Goal: Information Seeking & Learning: Learn about a topic

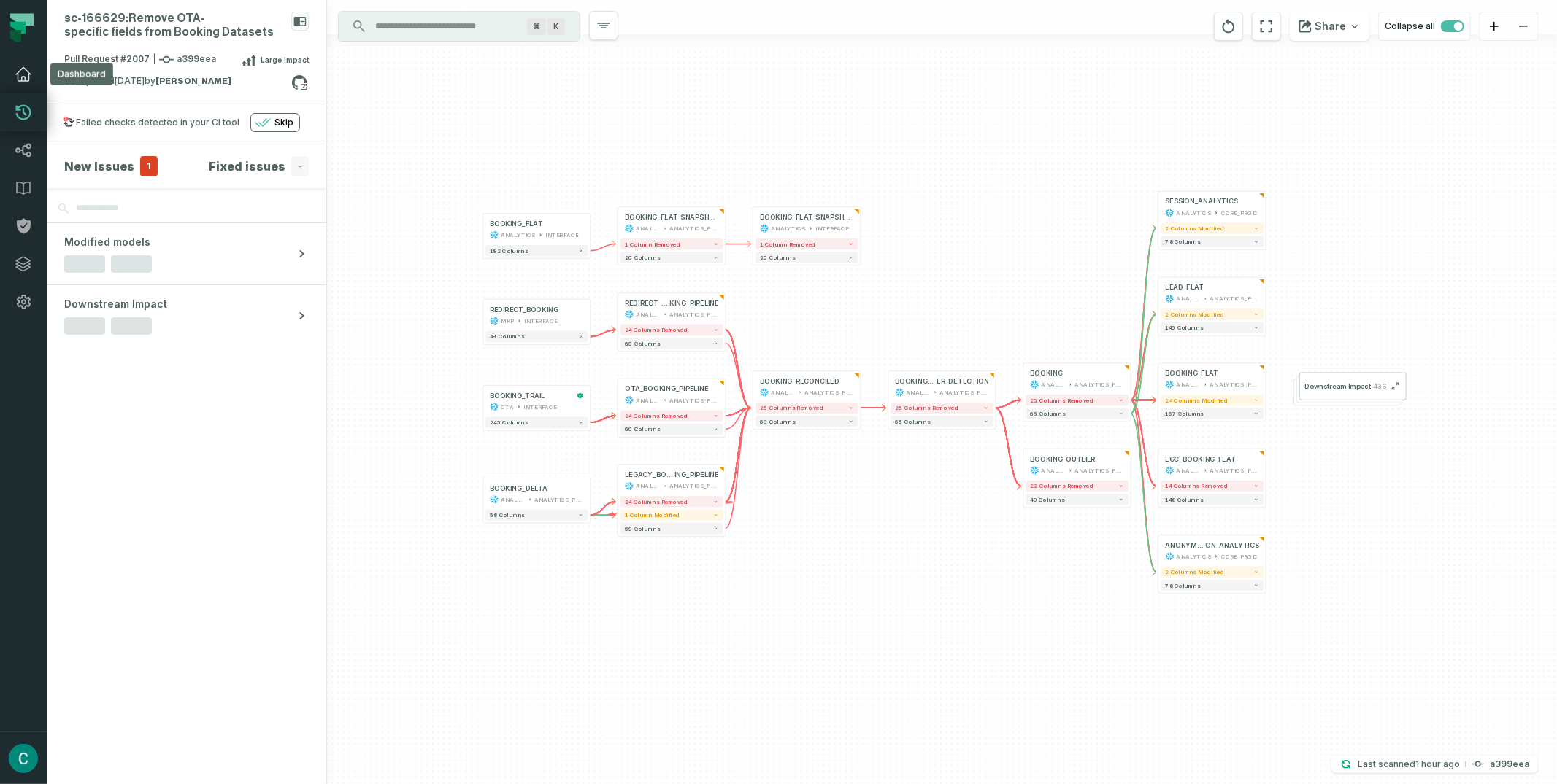
click at [22, 78] on icon at bounding box center [23, 74] width 15 height 13
click at [28, 156] on icon at bounding box center [24, 150] width 16 height 13
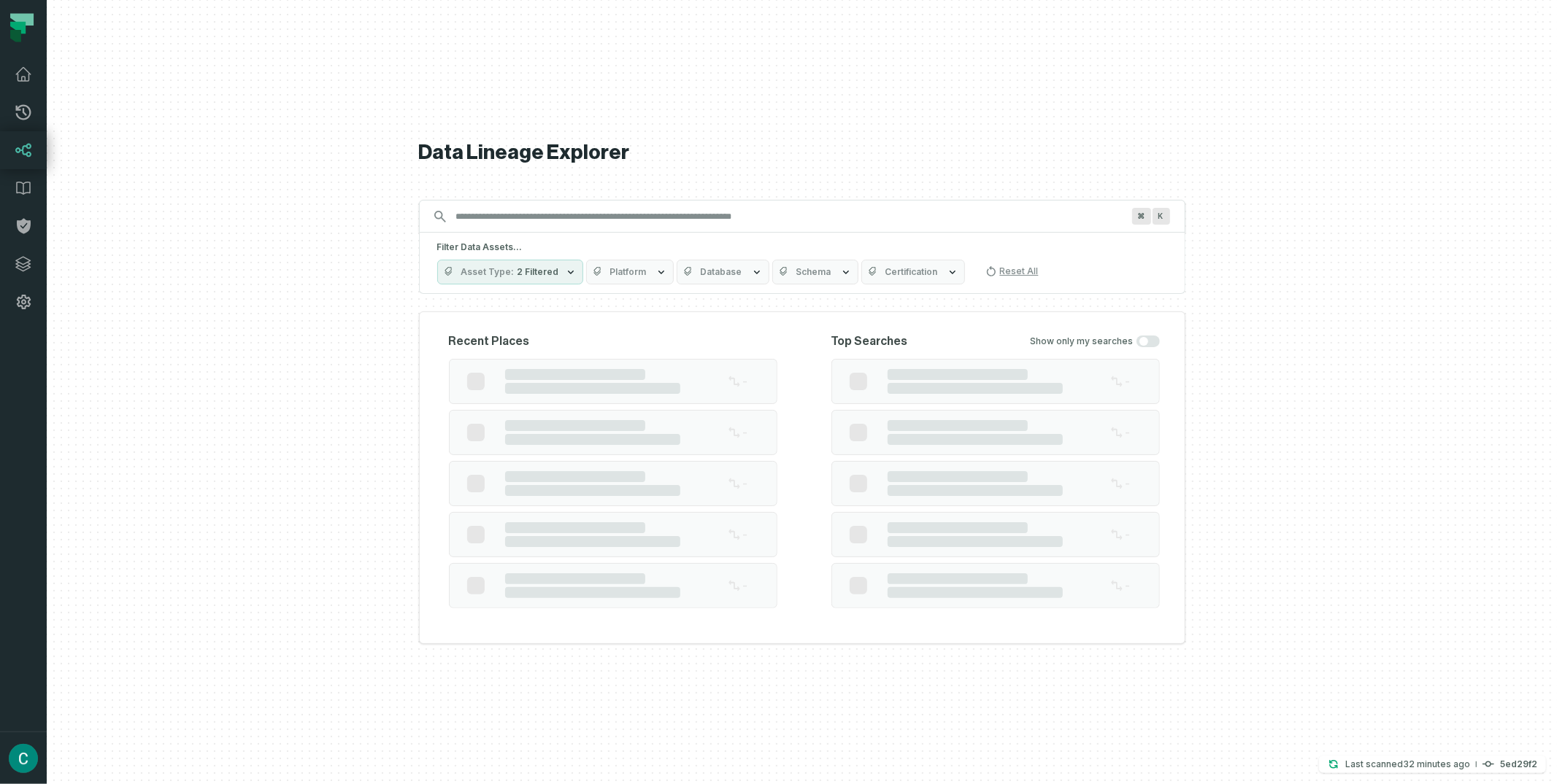
click at [491, 277] on div "Filter Data Assets... Asset Type 2 Filtered Platform Database Schema Certificat…" at bounding box center [801, 263] width 766 height 61
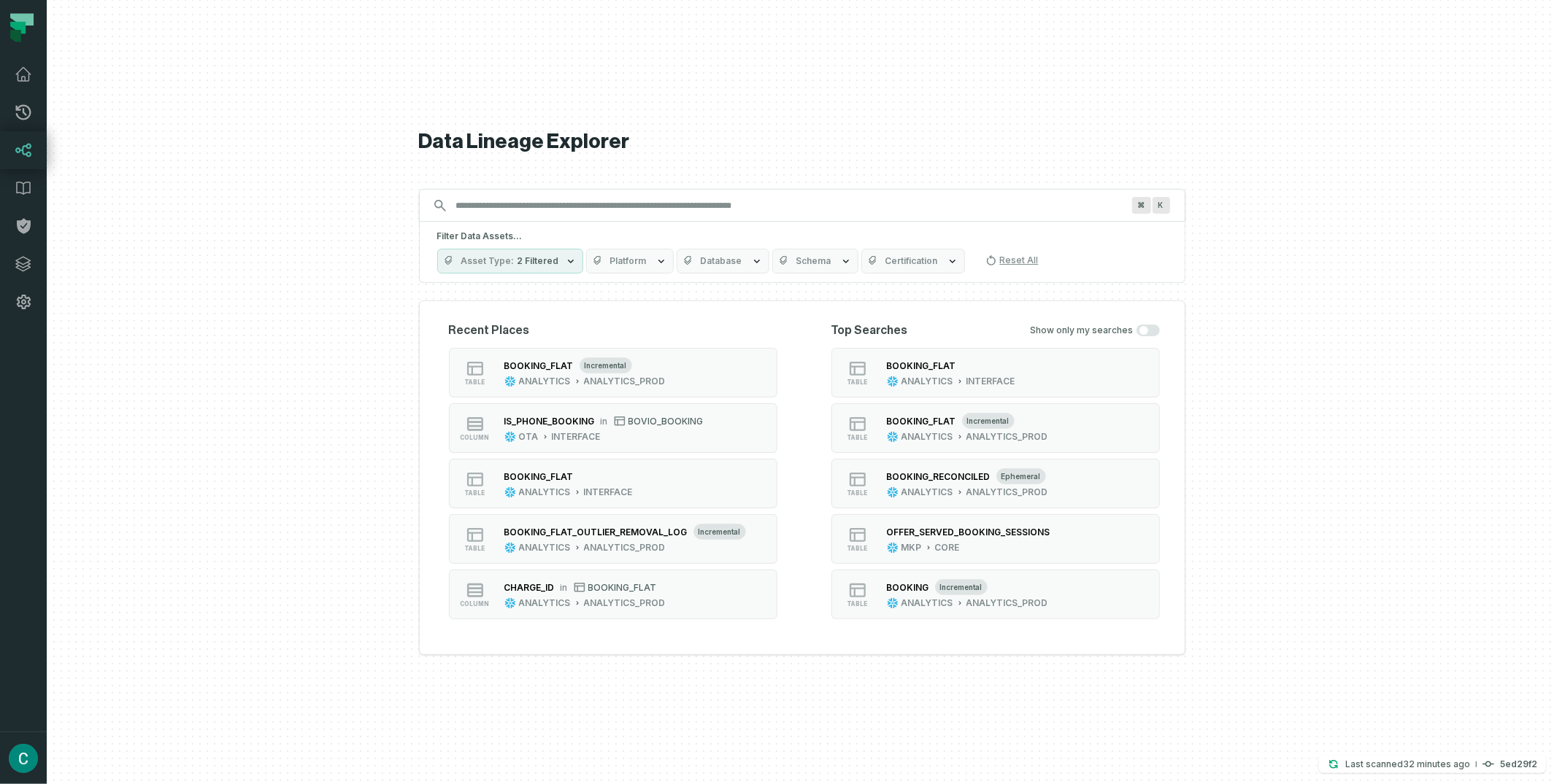
click at [513, 248] on button "Asset Type 2 Filtered" at bounding box center [510, 261] width 146 height 25
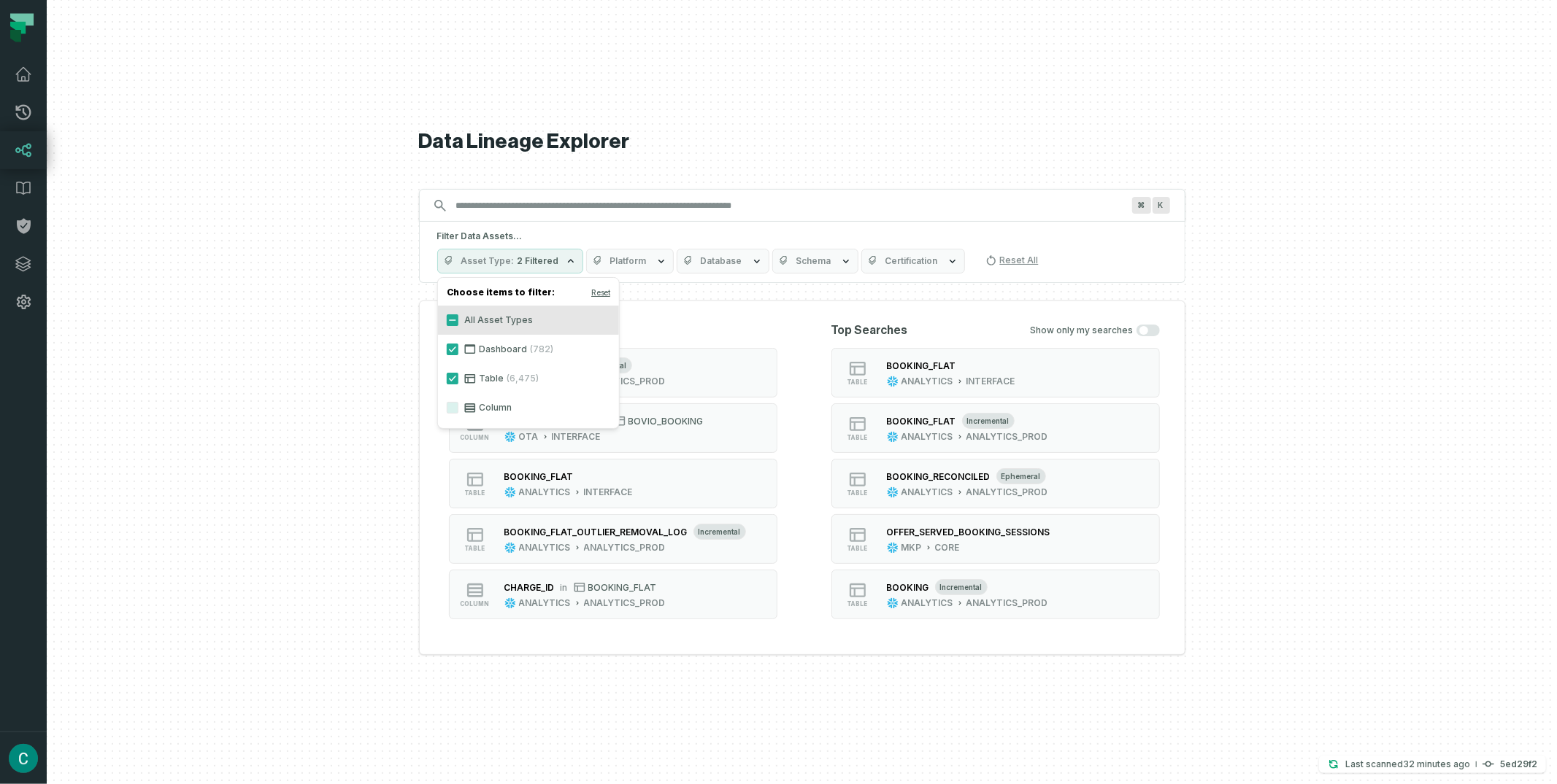
click at [458, 406] on label "Column" at bounding box center [528, 408] width 181 height 29
click at [458, 406] on button "Column" at bounding box center [452, 408] width 12 height 12
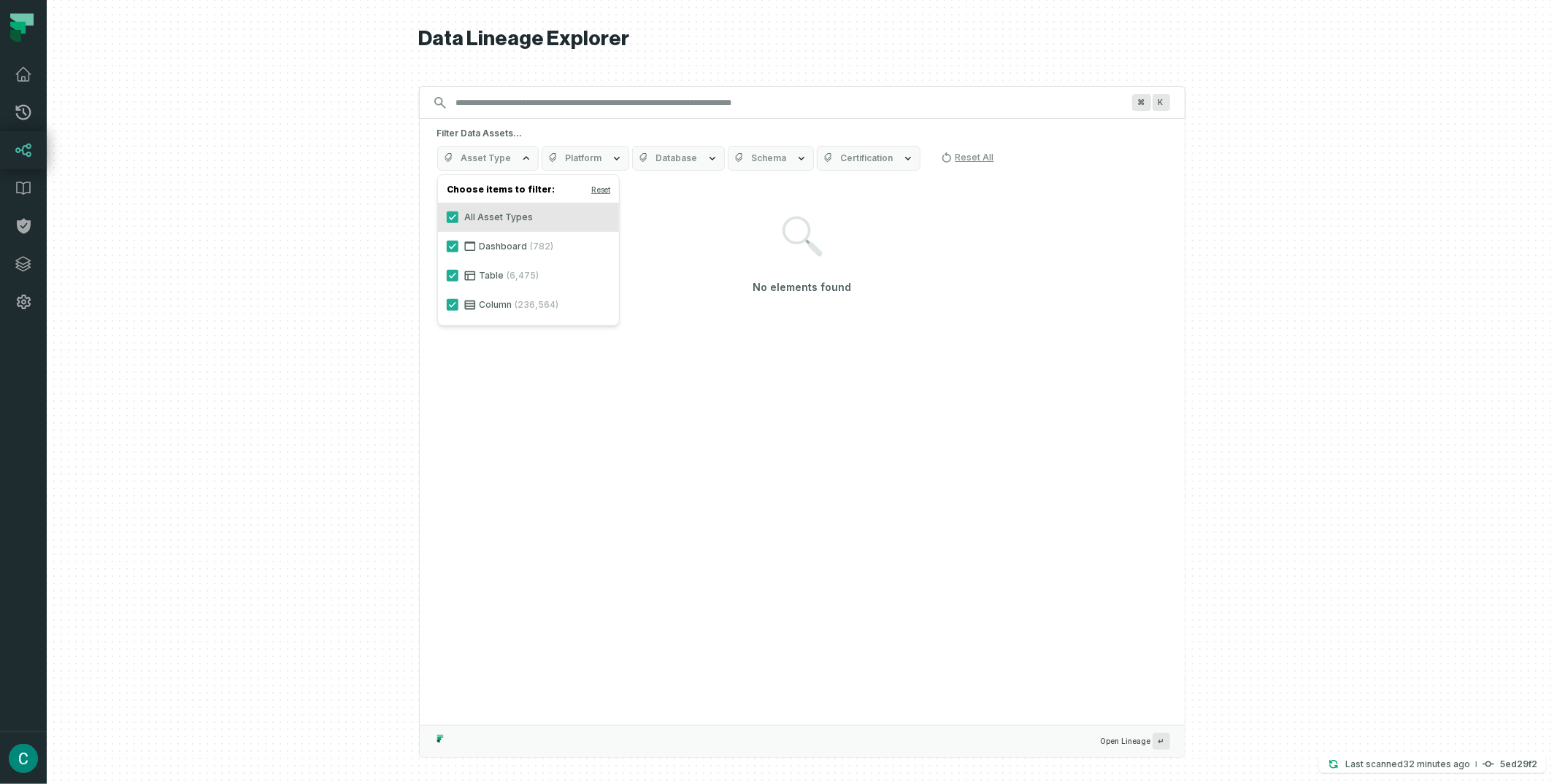
click at [627, 119] on div "Filter Data Assets... Asset Type Platform Database Schema Certification Reset A…" at bounding box center [801, 149] width 765 height 61
click at [612, 98] on input "Discovery Provider cmdk menu" at bounding box center [789, 102] width 683 height 23
paste input "*******"
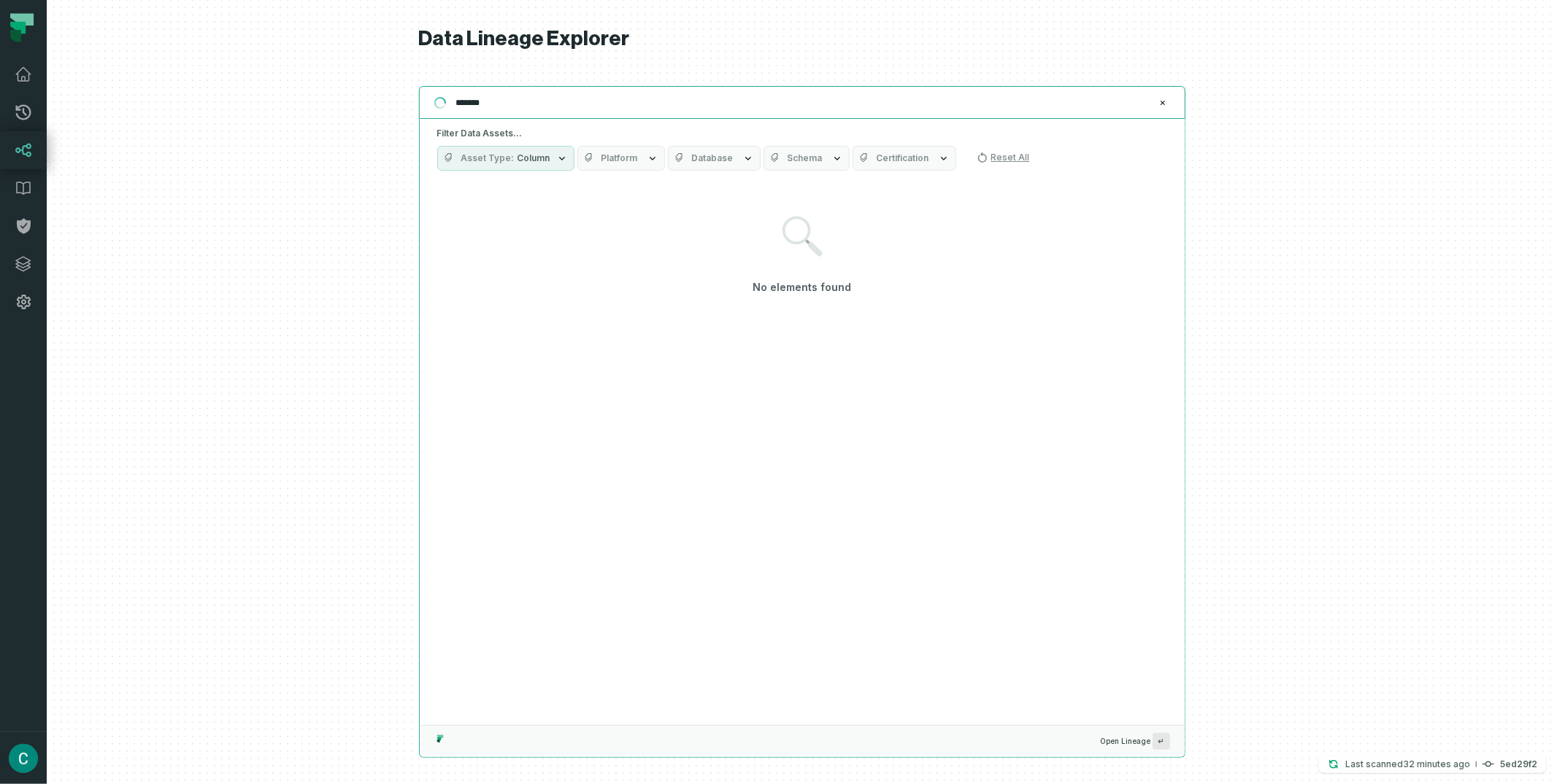
type input "*******"
click at [658, 157] on button "Platform" at bounding box center [620, 158] width 88 height 25
click at [681, 164] on icon "button" at bounding box center [679, 158] width 12 height 12
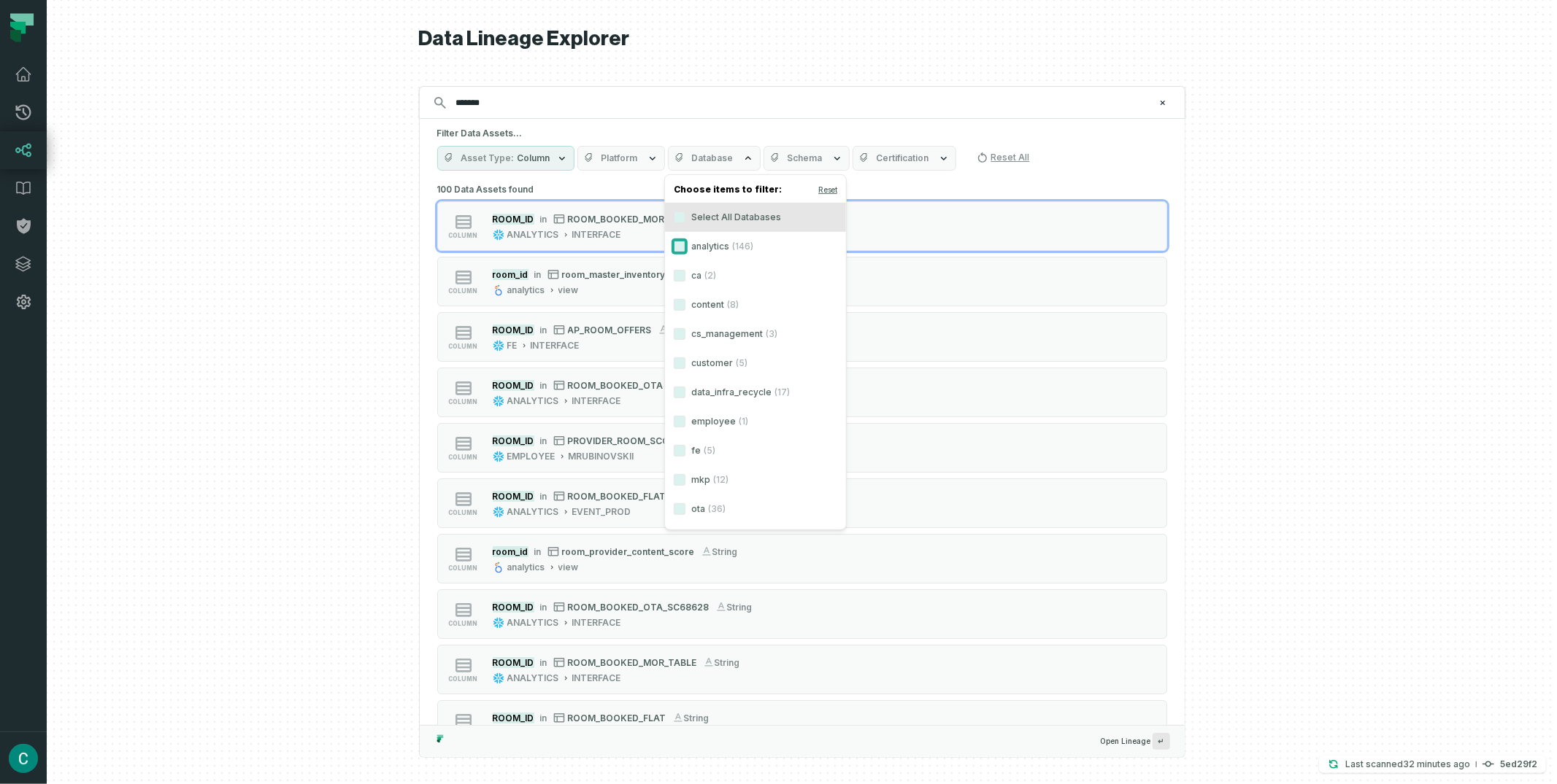
click at [681, 248] on button "analytics (146)" at bounding box center [679, 246] width 12 height 12
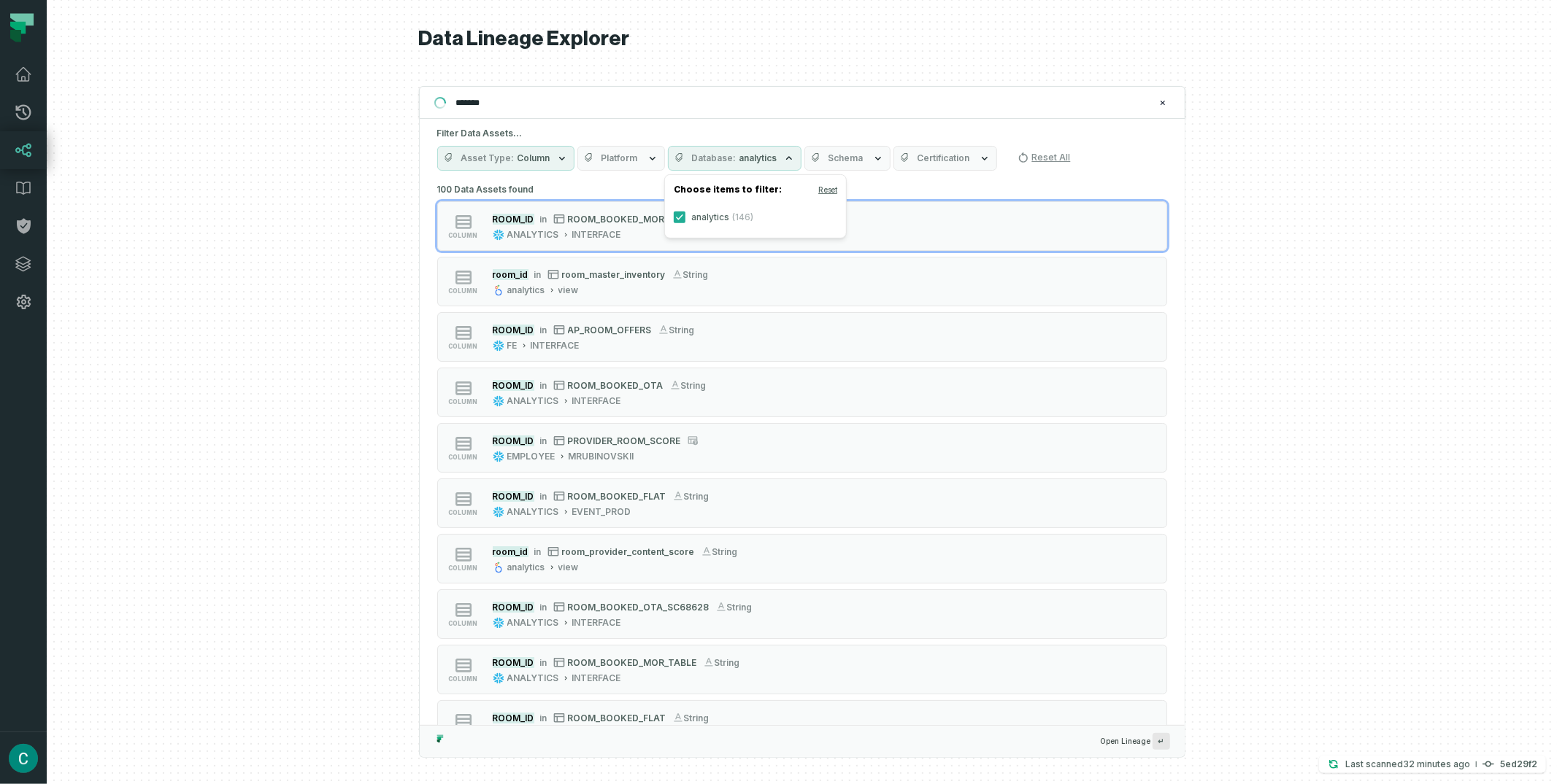
click at [814, 152] on icon "button" at bounding box center [816, 158] width 12 height 12
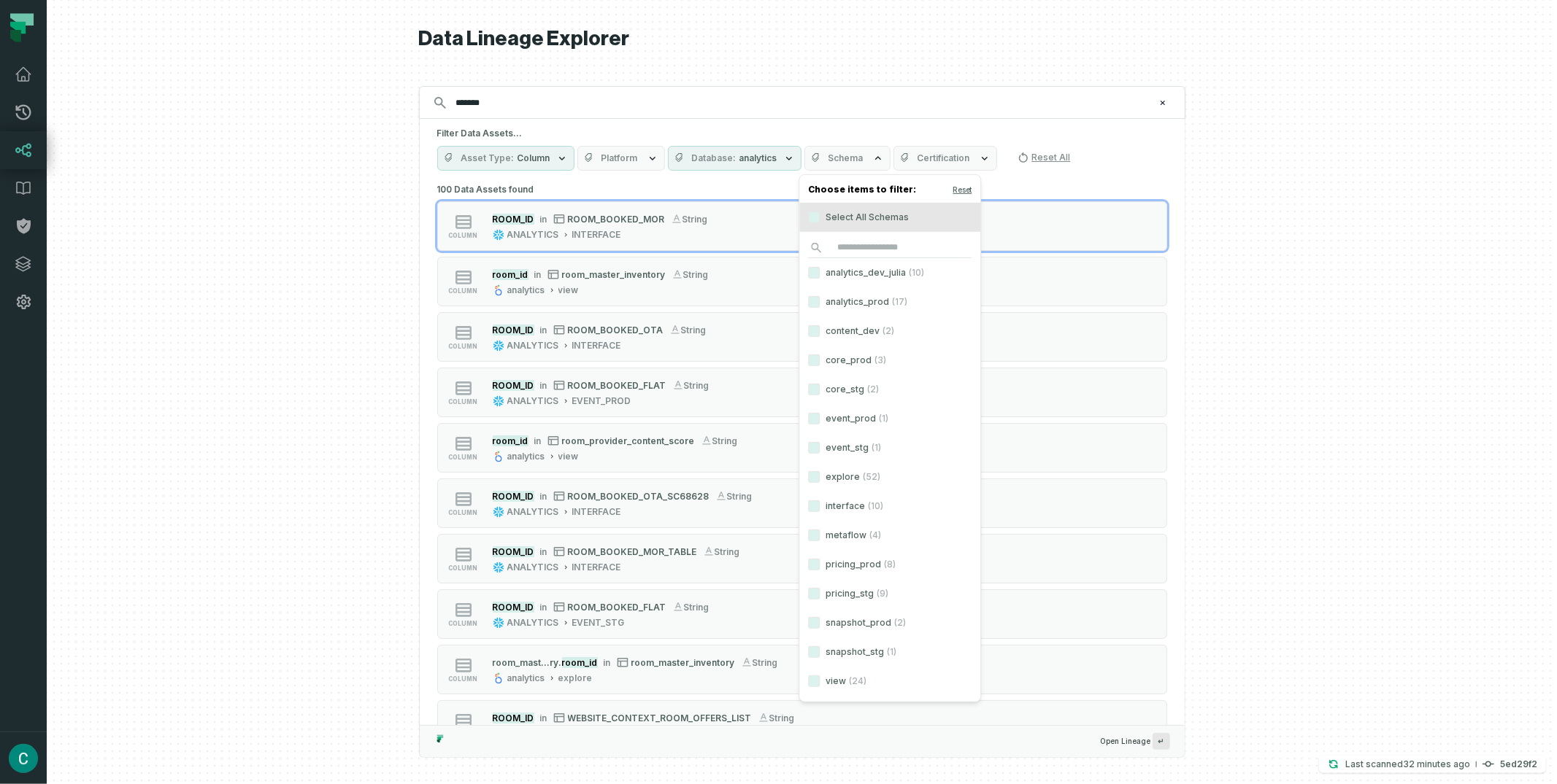
click at [856, 305] on label "analytics_prod (17)" at bounding box center [889, 302] width 181 height 29
click at [819, 305] on button "analytics_prod (17)" at bounding box center [813, 302] width 12 height 12
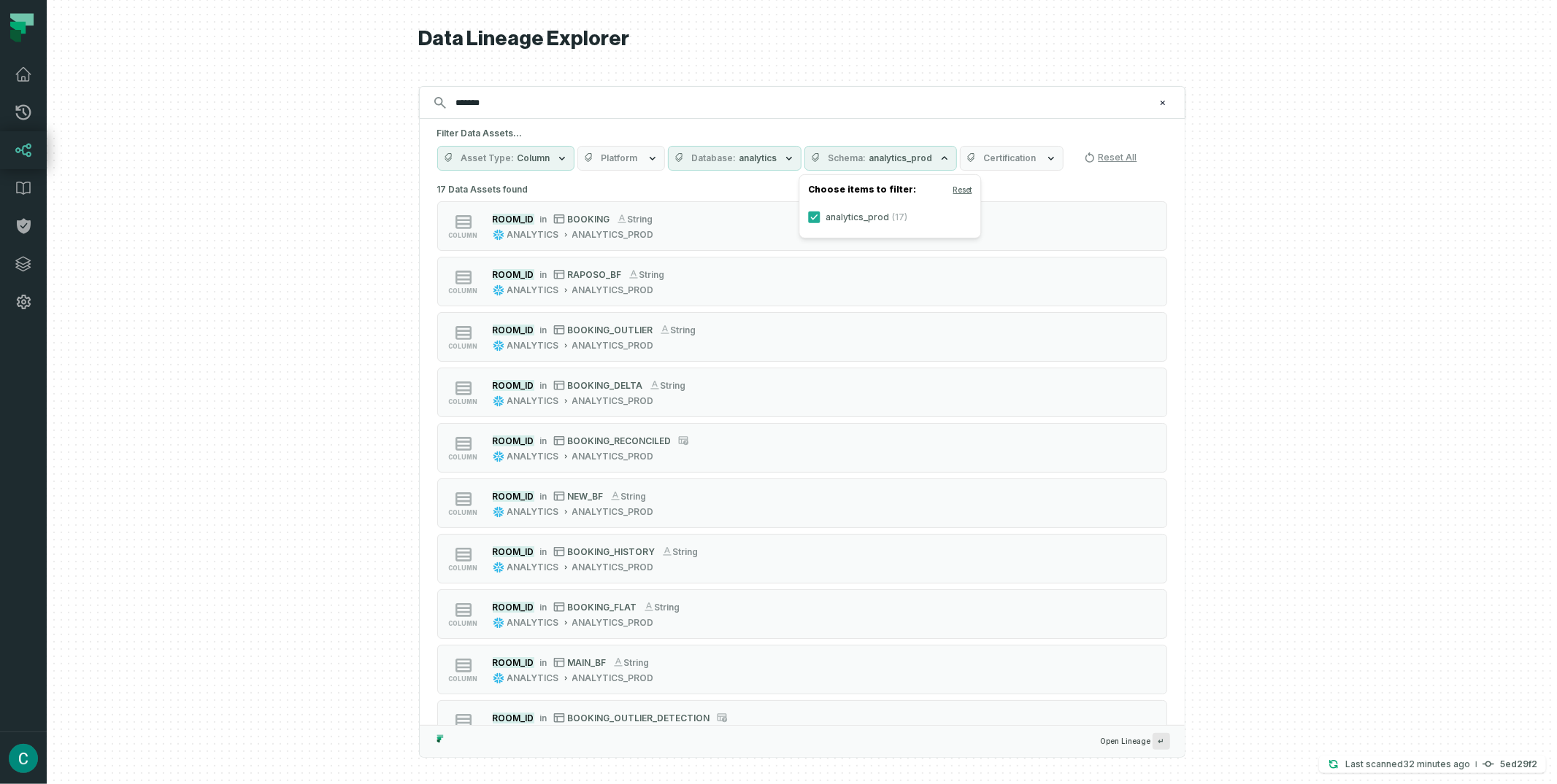
click at [1264, 245] on div at bounding box center [801, 392] width 1510 height 784
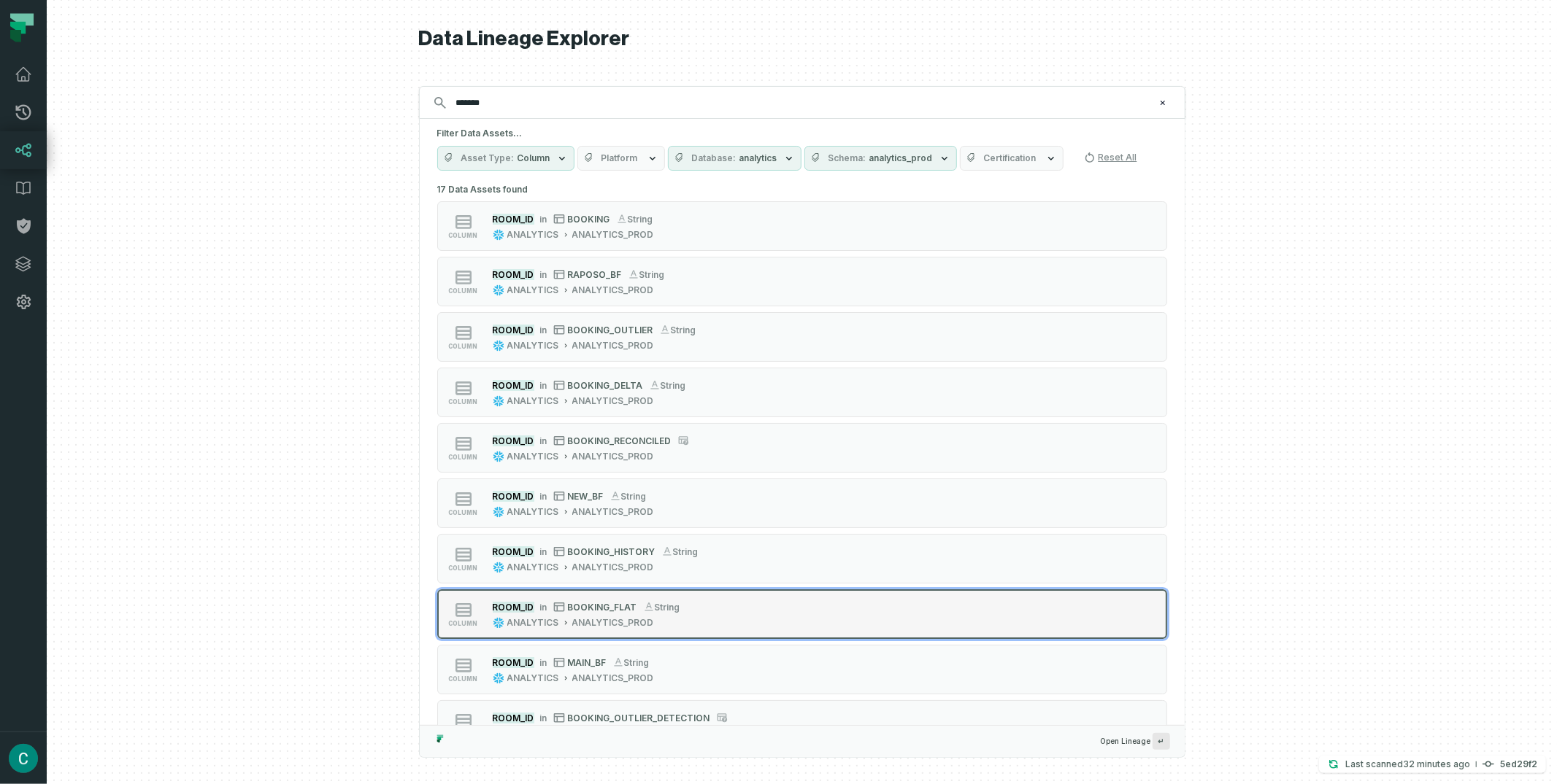
click at [603, 604] on span "BOOKING_FLAT" at bounding box center [602, 607] width 69 height 11
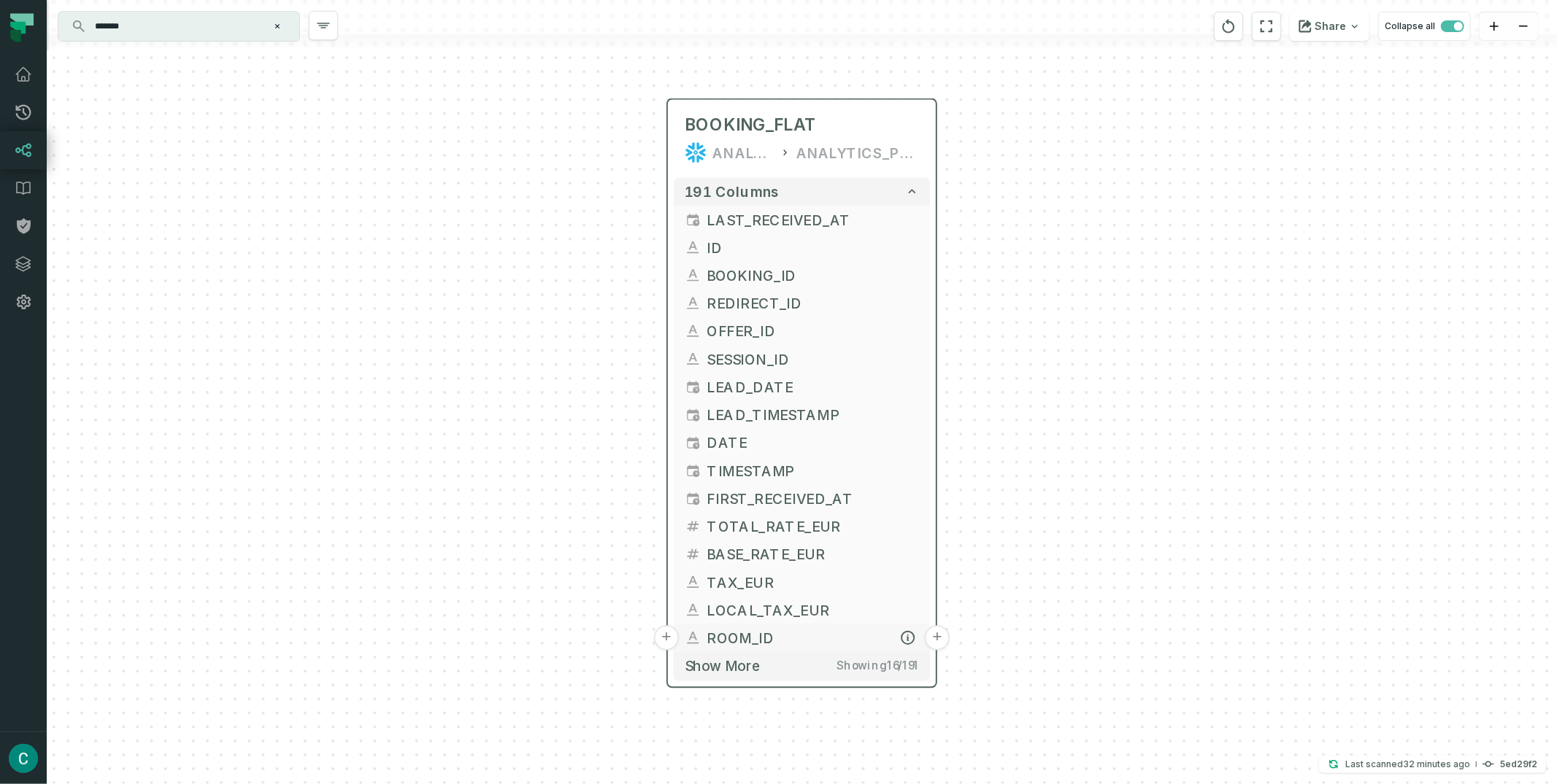
click at [939, 637] on button "+" at bounding box center [937, 637] width 25 height 25
click at [940, 635] on button "+" at bounding box center [938, 637] width 25 height 25
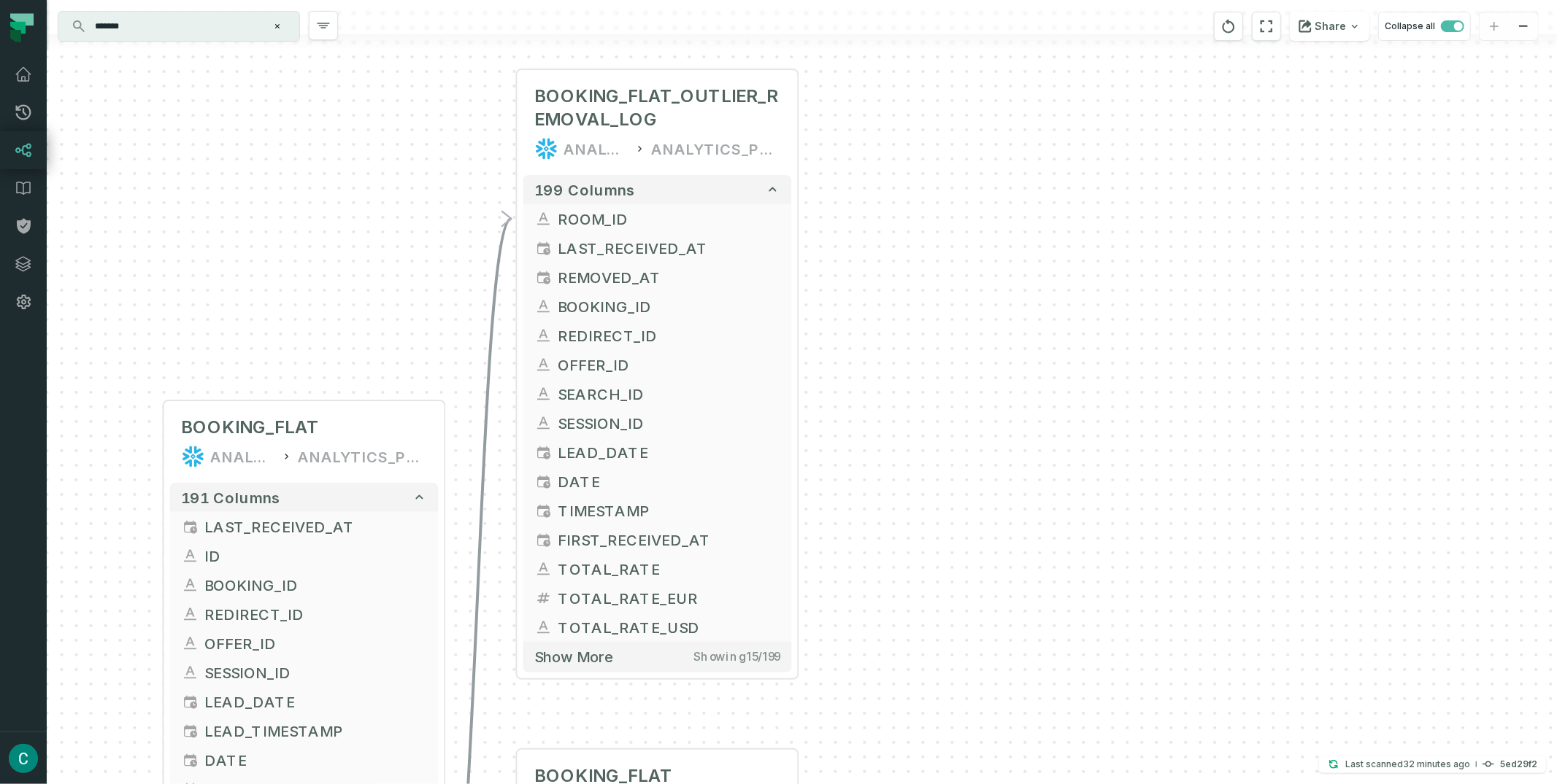
drag, startPoint x: 1087, startPoint y: 271, endPoint x: 937, endPoint y: 73, distance: 248.4
click at [937, 73] on div "+ BOOKING_FLAT_OUTLIER_REMOVAL_LOG ANALYTICS ANALYTICS_PROD 199 columns - ROOM_…" at bounding box center [801, 392] width 1510 height 784
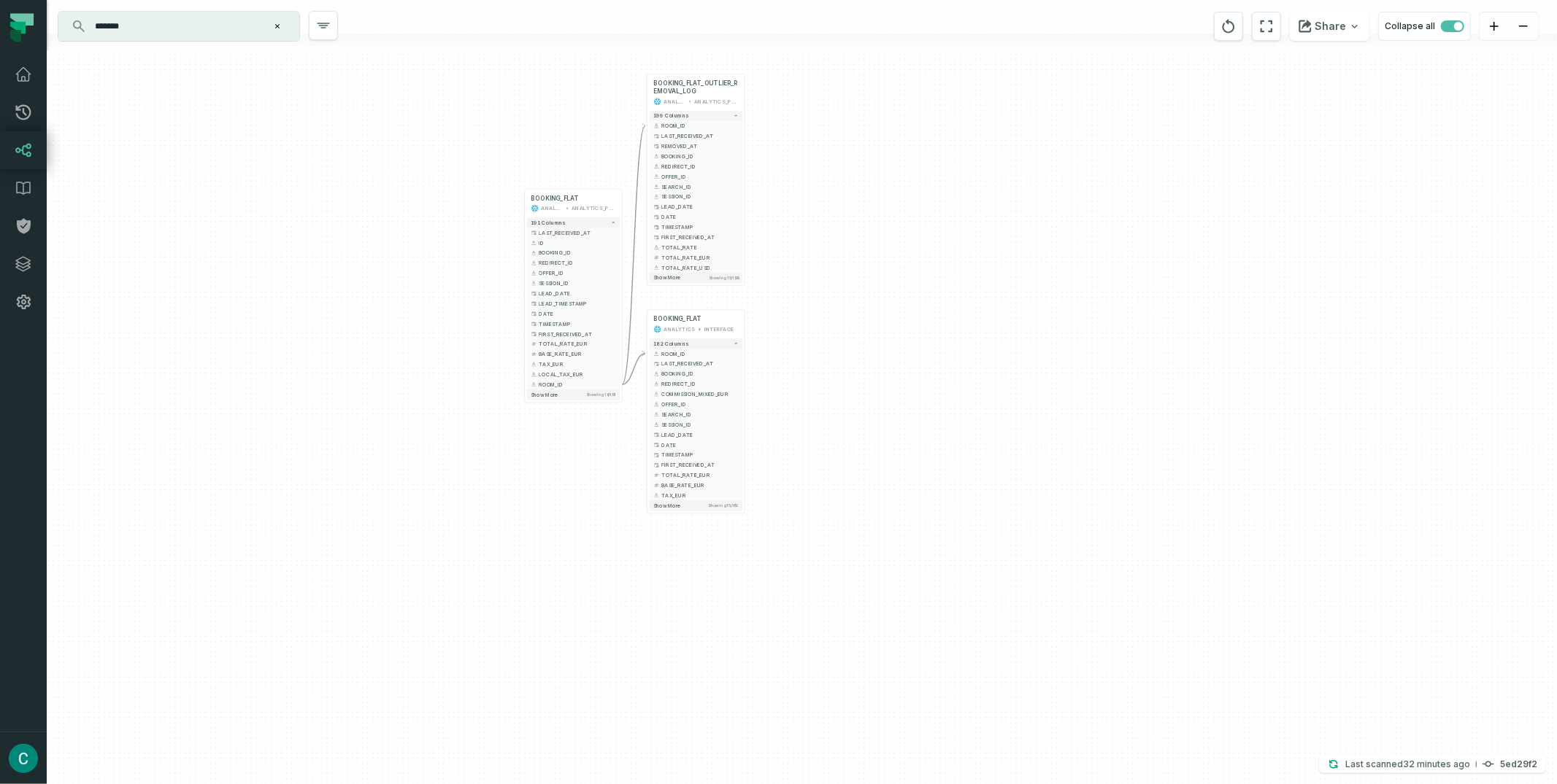
drag, startPoint x: 1081, startPoint y: 374, endPoint x: 898, endPoint y: 235, distance: 229.8
click at [898, 235] on div "+ BOOKING_FLAT_OUTLIER_REMOVAL_LOG ANALYTICS ANALYTICS_PROD 199 columns - ROOM_…" at bounding box center [801, 392] width 1510 height 784
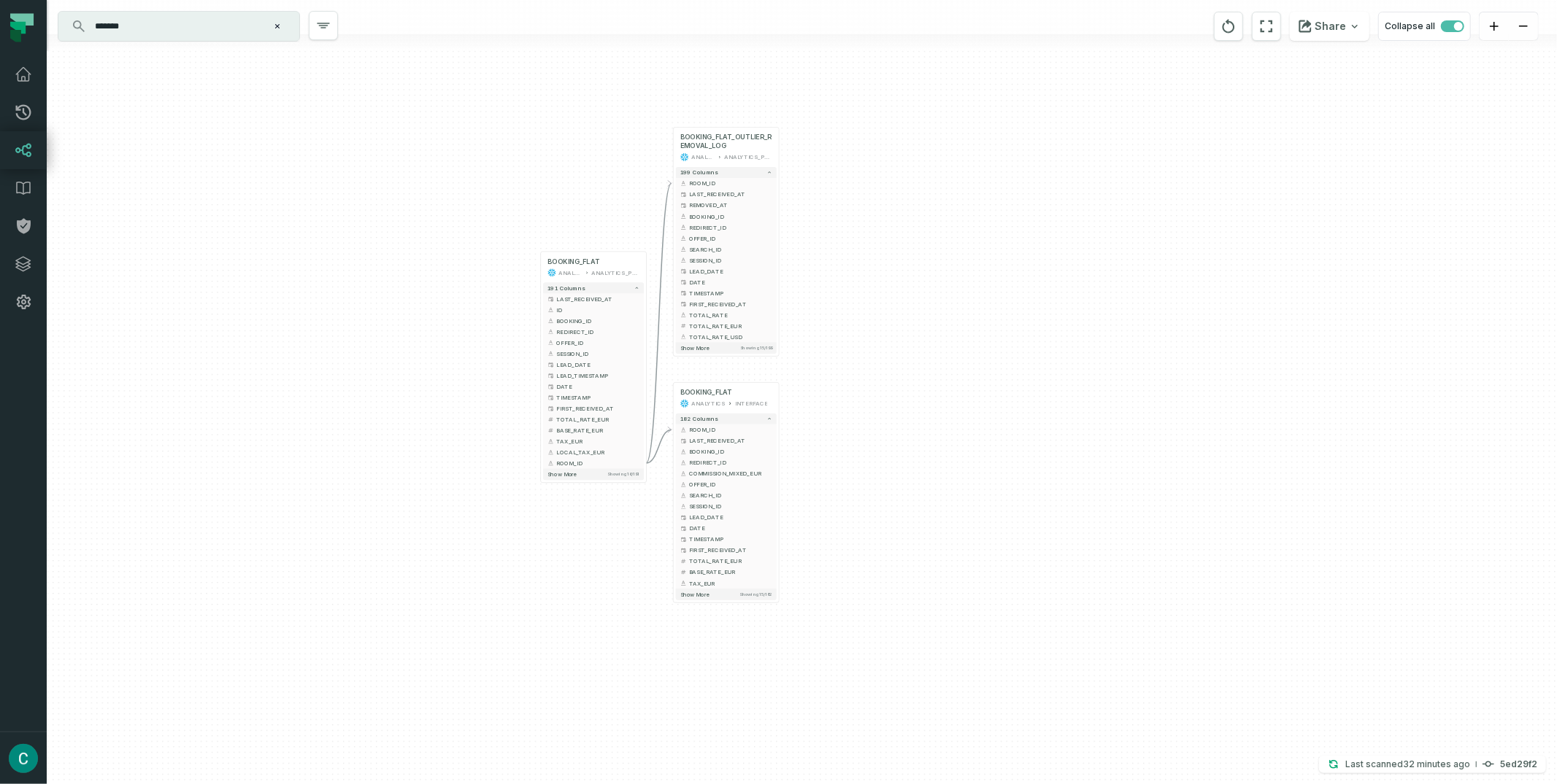
drag, startPoint x: 840, startPoint y: 237, endPoint x: 879, endPoint y: 308, distance: 81.0
click at [879, 308] on div "+ BOOKING_FLAT_OUTLIER_REMOVAL_LOG ANALYTICS ANALYTICS_PROD 199 columns - ROOM_…" at bounding box center [801, 392] width 1510 height 784
